Goal: Check status: Check status

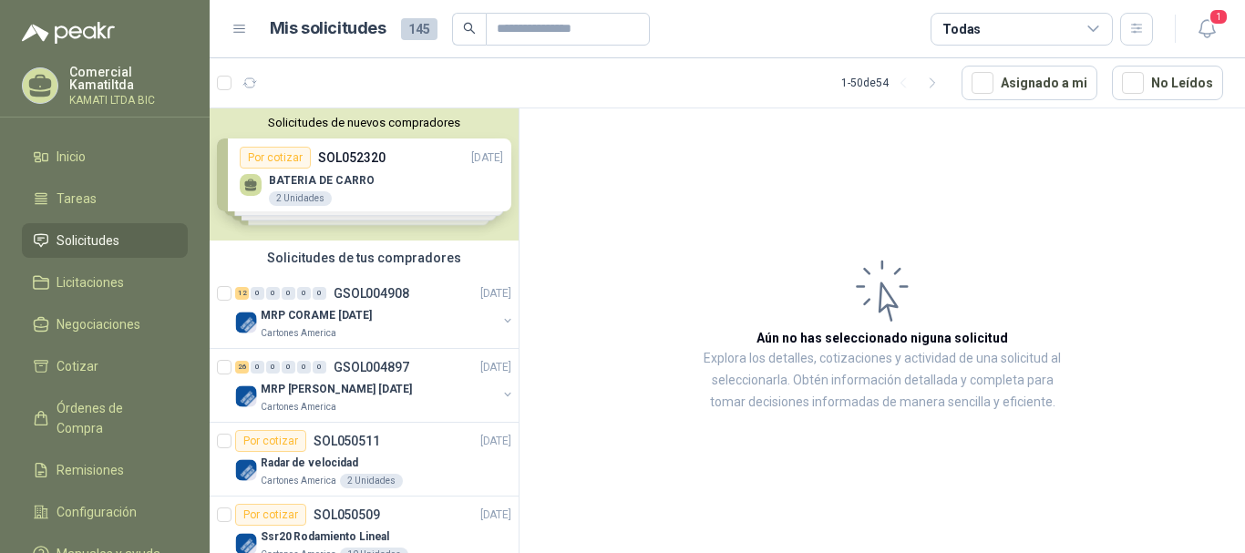
click at [419, 269] on div "Solicitudes de tus compradores" at bounding box center [364, 258] width 309 height 35
click at [427, 293] on div "12 0 0 0 0 0 GSOL004908 [DATE]" at bounding box center [375, 294] width 280 height 22
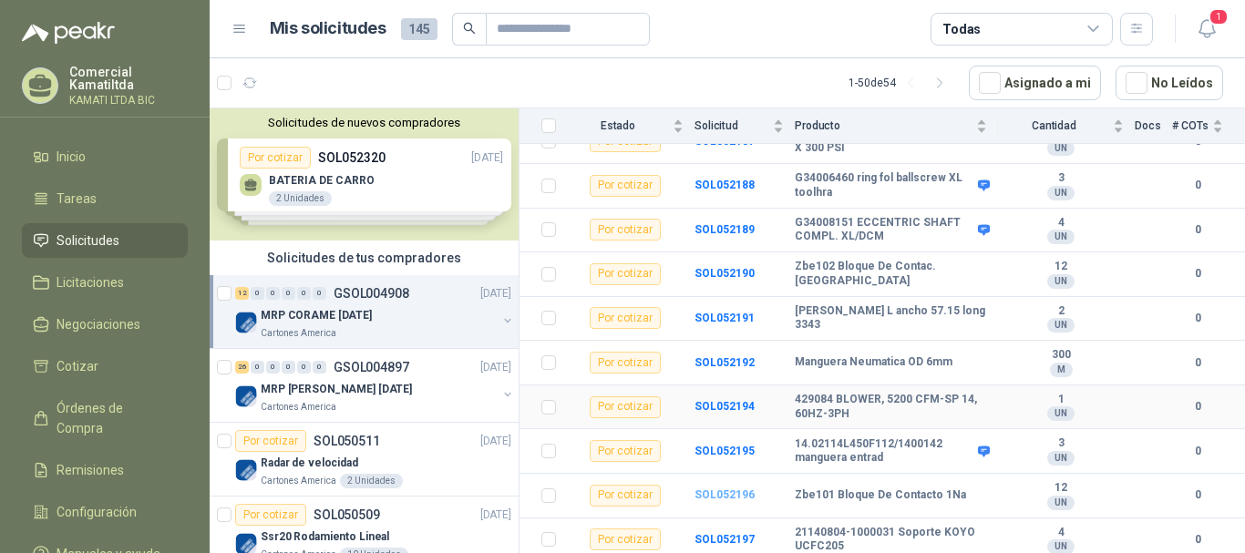
scroll to position [141, 0]
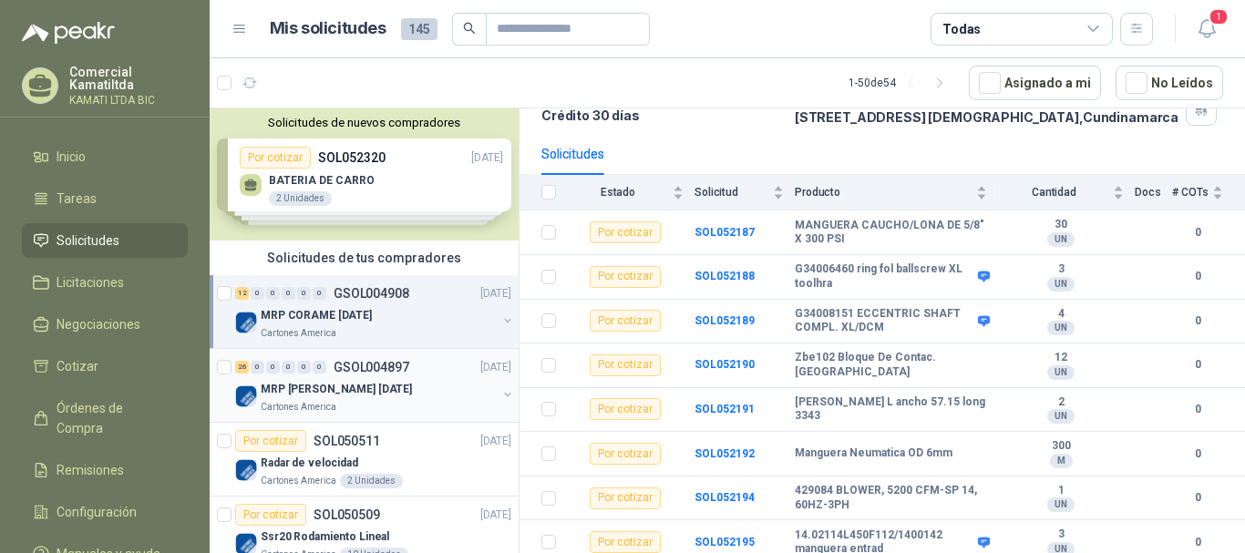
click at [433, 384] on div "MRP [PERSON_NAME] [DATE]" at bounding box center [379, 389] width 236 height 22
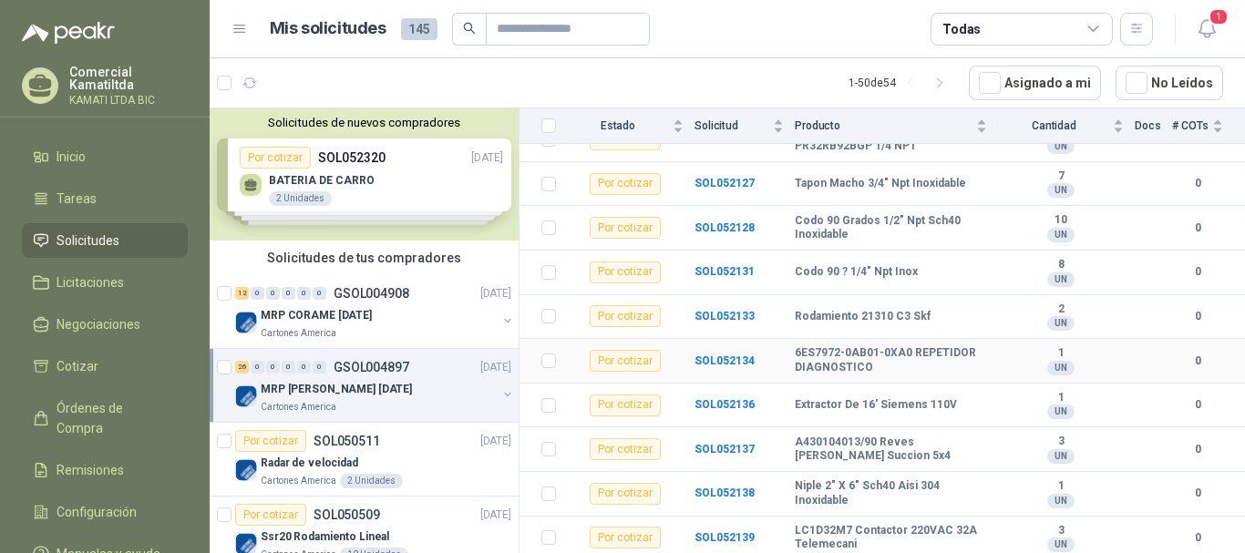
scroll to position [944, 0]
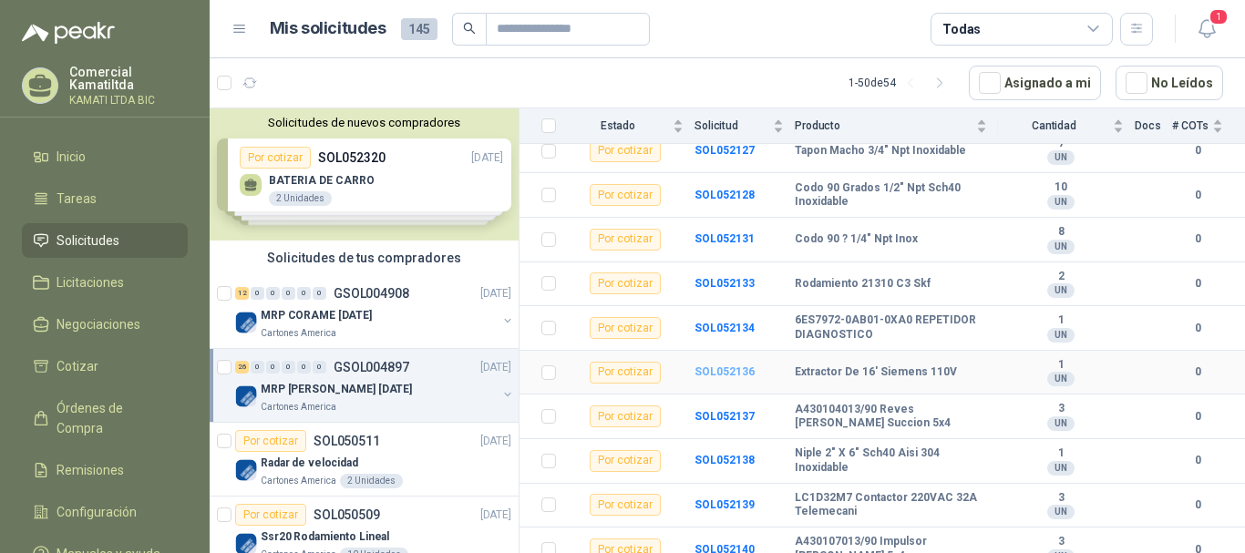
click at [742, 365] on b "SOL052136" at bounding box center [724, 371] width 60 height 13
